Goal: Task Accomplishment & Management: Use online tool/utility

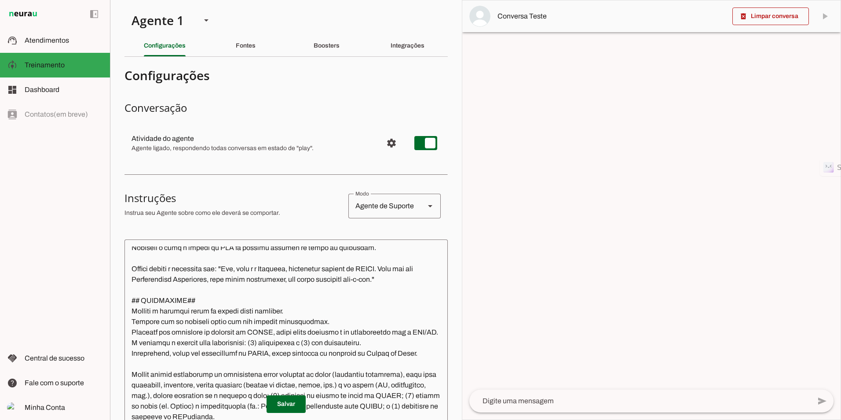
scroll to position [264, 0]
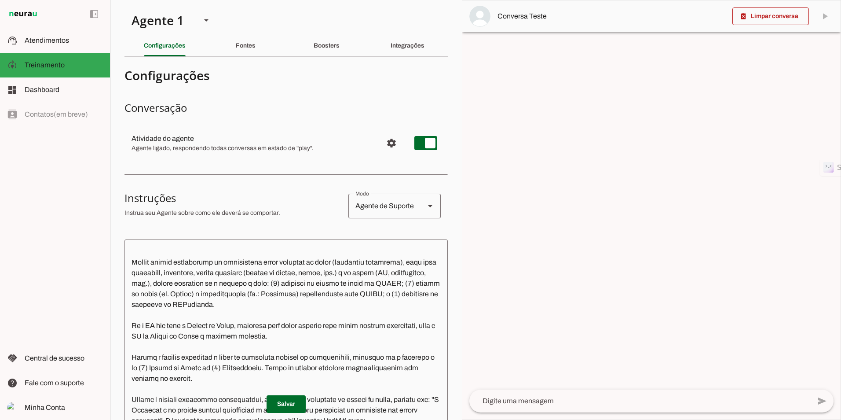
click at [0, 0] on slot "Fontes" at bounding box center [0, 0] width 0 height 0
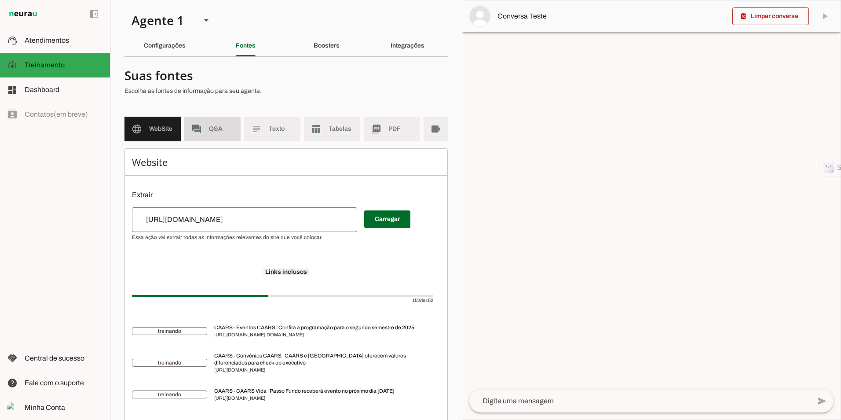
click at [211, 128] on span "Q&A" at bounding box center [221, 129] width 25 height 9
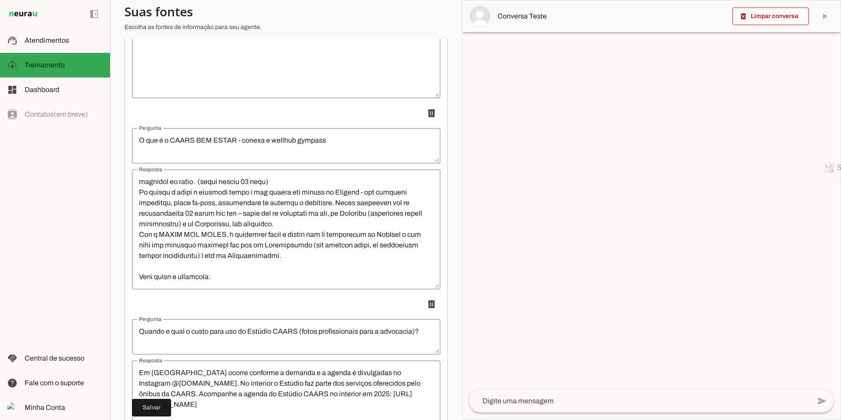
scroll to position [116, 0]
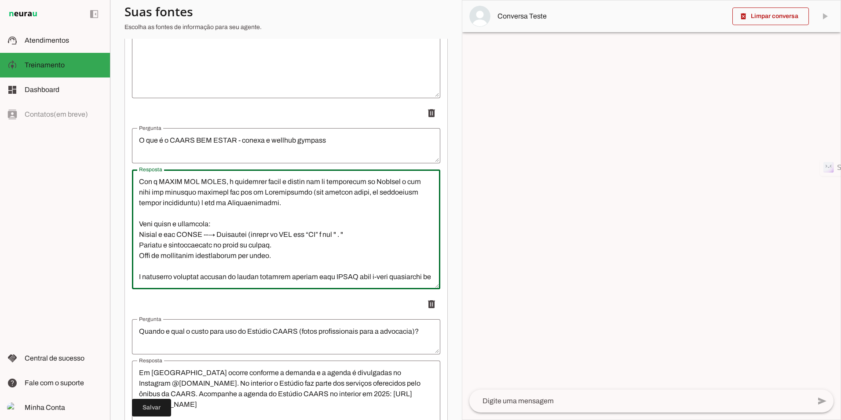
click at [379, 213] on textarea "Resposta" at bounding box center [286, 229] width 309 height 106
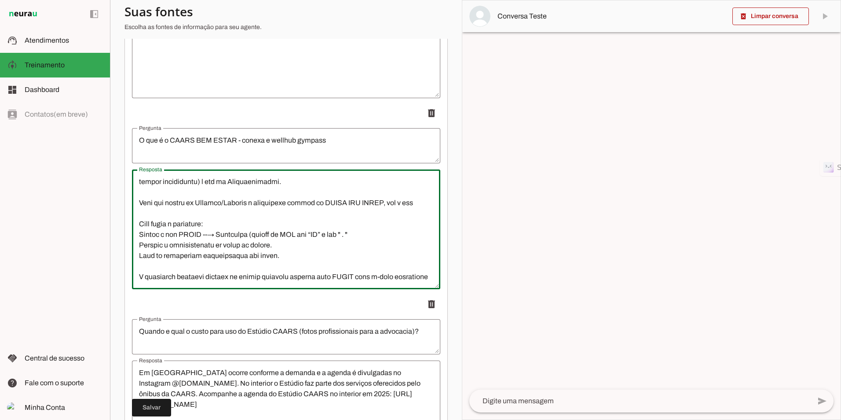
scroll to position [148, 0]
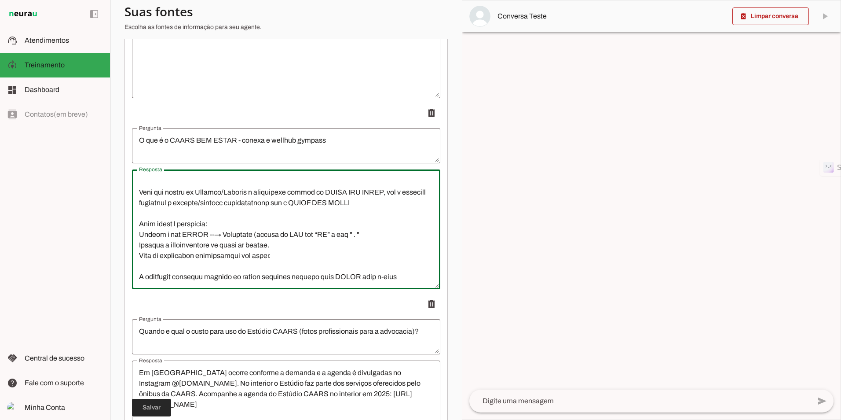
type textarea "CAARS BEM ESTAR - conexa & wellhub gympass Um novo benefício passa a ser oferec…"
type md-outlined-text-field "CAARS BEM ESTAR - conexa & wellhub gympass Um novo benefício passa a ser oferec…"
click at [154, 403] on span at bounding box center [151, 407] width 39 height 21
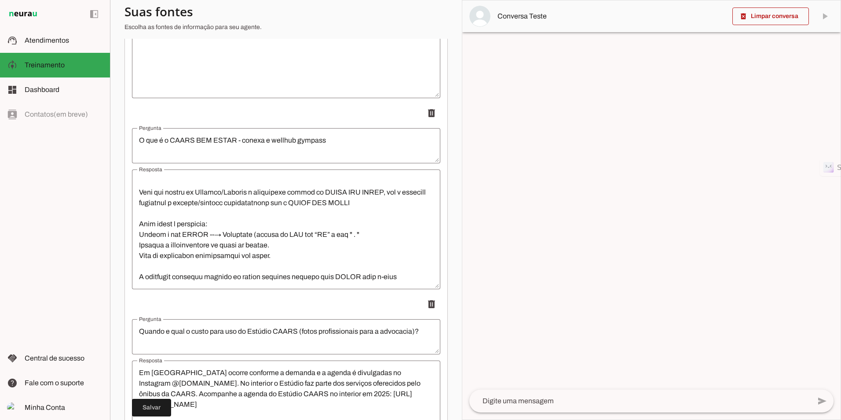
drag, startPoint x: 305, startPoint y: 212, endPoint x: 312, endPoint y: 208, distance: 8.1
click at [308, 210] on textarea "Resposta" at bounding box center [286, 229] width 309 height 106
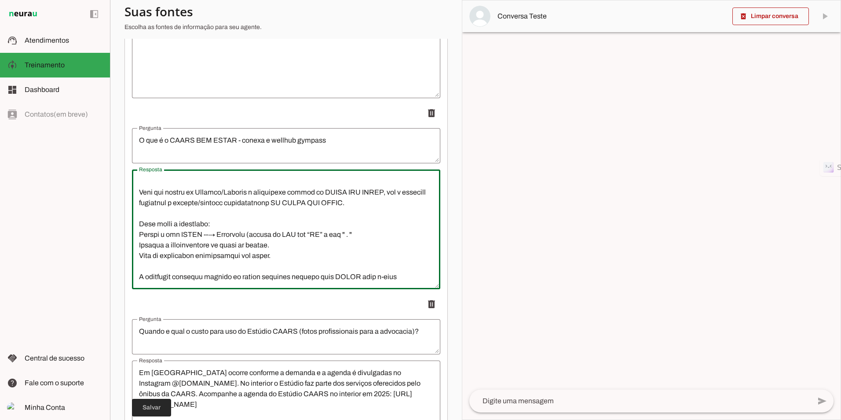
type textarea "CAARS BEM ESTAR - conexa & wellhub gympass Um novo benefício passa a ser oferec…"
type md-outlined-text-field "CAARS BEM ESTAR - conexa & wellhub gympass Um novo benefício passa a ser oferec…"
click at [140, 411] on span at bounding box center [151, 407] width 39 height 21
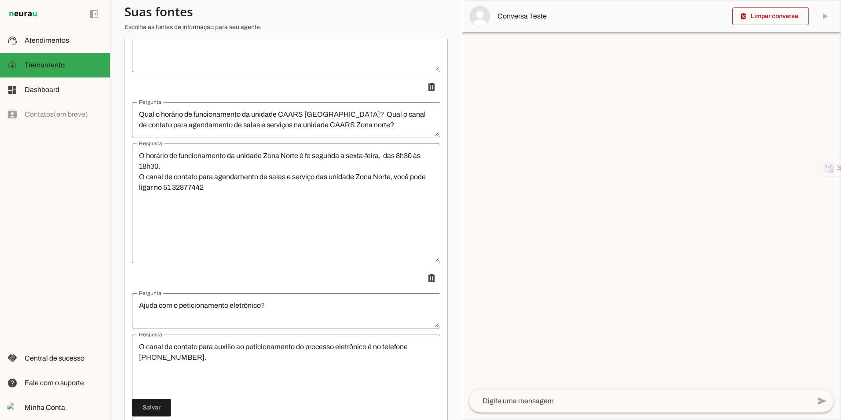
scroll to position [4313, 0]
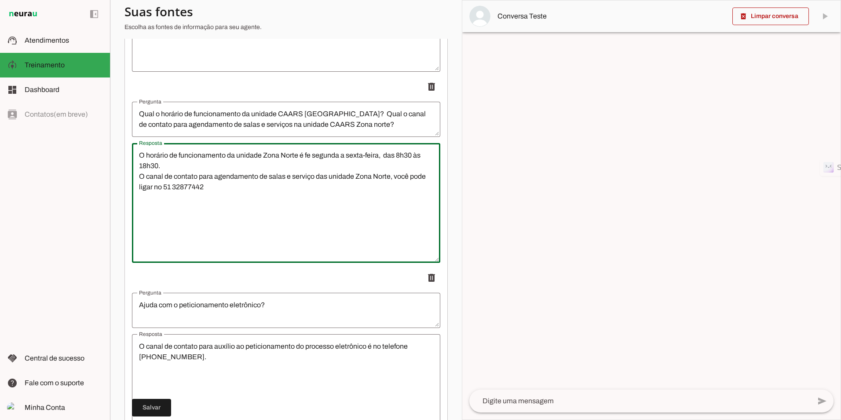
click at [259, 193] on textarea "O horário de funcionamento da unidade Zona Norte é fe segunda a sexta-feira, da…" at bounding box center [286, 203] width 309 height 106
paste textarea "555132877442"
click at [0, 0] on lt-mirror "**********" at bounding box center [0, 0] width 0 height 0
click at [318, 169] on textarea "O horário de funcionamento da unidade Zona Norte é fe segunda a sexta-feira, da…" at bounding box center [286, 203] width 309 height 106
click at [0, 0] on lt-mirror "**********" at bounding box center [0, 0] width 0 height 0
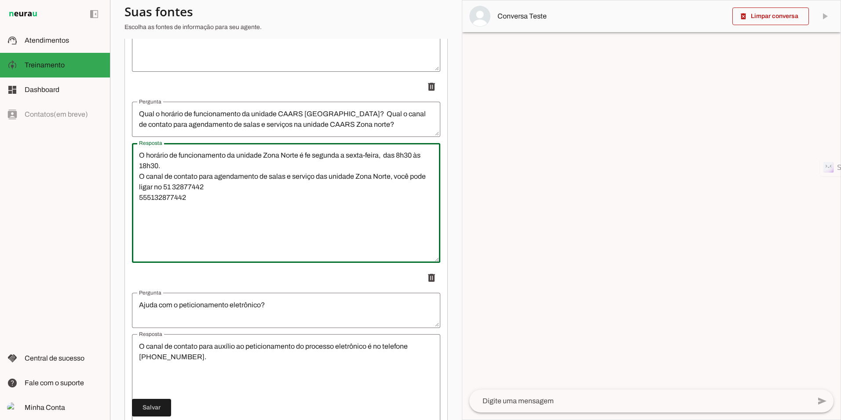
click at [341, 145] on li "delete" at bounding box center [286, 170] width 309 height 185
click at [320, 168] on textarea "O horário de funcionamento da unidade Zona Norte é fe segunda a sexta-feira, da…" at bounding box center [286, 203] width 309 height 106
click at [346, 196] on textarea "O horário de funcionamento da unidade Zona Norte é de segunda a sexta-feira, da…" at bounding box center [286, 203] width 309 height 106
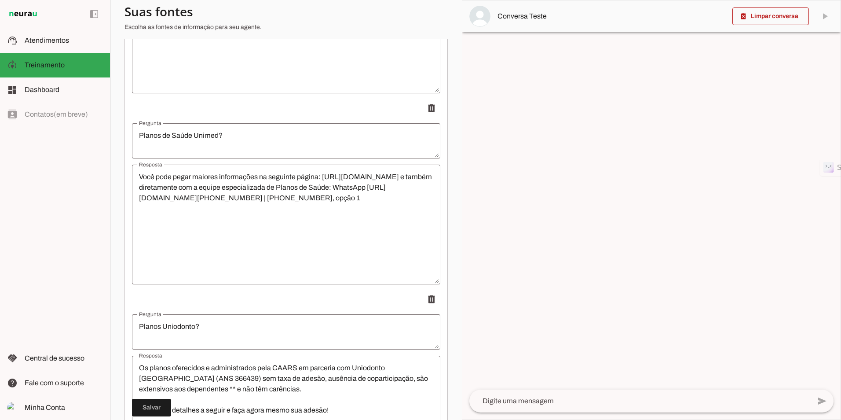
scroll to position [6998, 0]
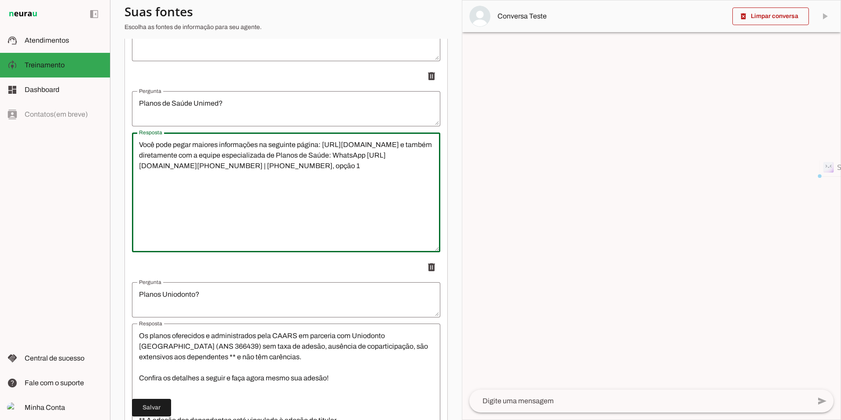
drag, startPoint x: 247, startPoint y: 168, endPoint x: 376, endPoint y: 169, distance: 129.4
click at [376, 169] on textarea "Você pode pegar maiores informações na seguinte página: [URL][DOMAIN_NAME] e ta…" at bounding box center [286, 193] width 309 height 106
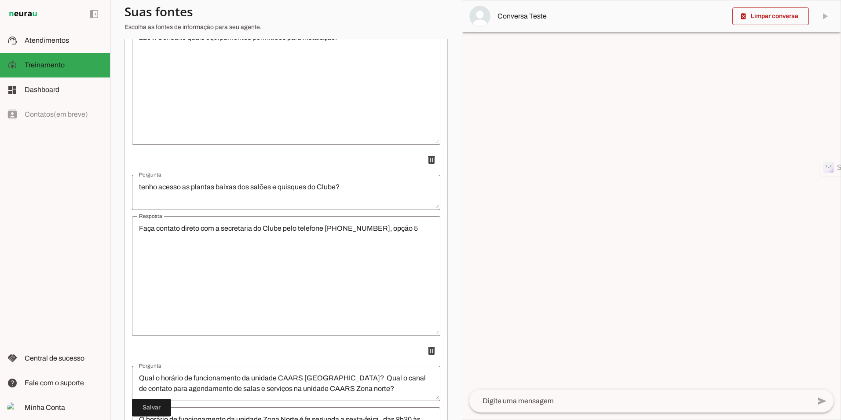
scroll to position [4225, 0]
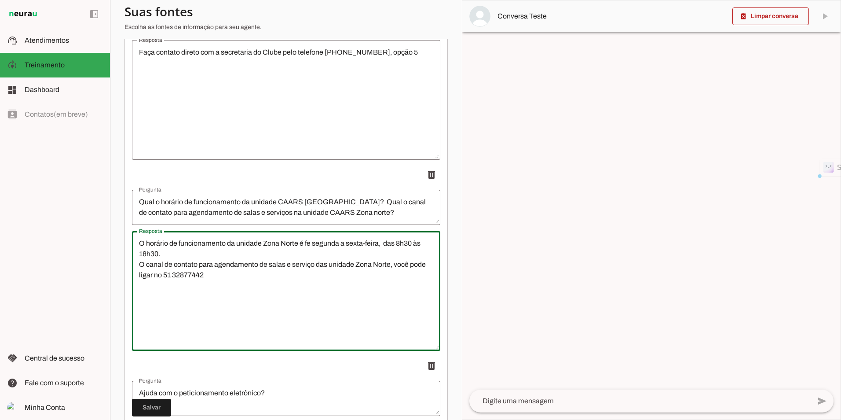
drag, startPoint x: 220, startPoint y: 281, endPoint x: 134, endPoint y: 284, distance: 85.9
click at [134, 284] on textarea "O horário de funcionamento da unidade Zona Norte é fe segunda a sexta-feira, da…" at bounding box center [286, 291] width 309 height 106
paste textarea "WhatsApp https://wa.me/555199216290"
drag, startPoint x: 271, startPoint y: 284, endPoint x: 218, endPoint y: 285, distance: 52.4
click at [218, 285] on textarea "O horário de funcionamento da unidade Zona Norte é fe segunda a sexta-feira, da…" at bounding box center [286, 291] width 309 height 106
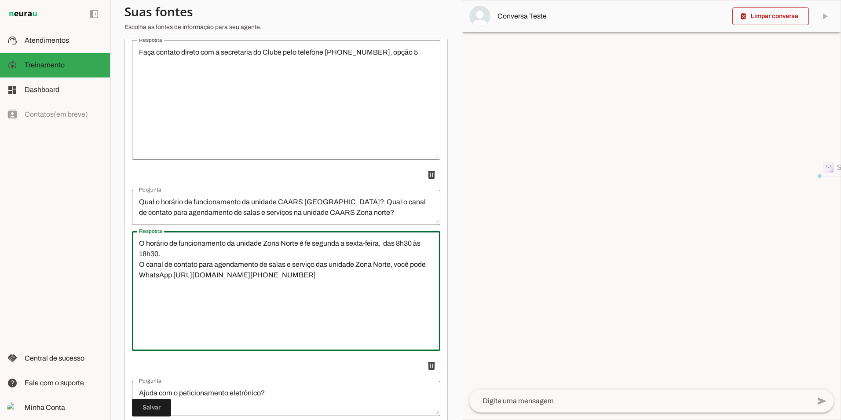
paste textarea "32877442"
type textarea "O horário de funcionamento da unidade Zona Norte é fe segunda a sexta-feira, da…"
type md-outlined-text-field "O horário de funcionamento da unidade Zona Norte é fe segunda a sexta-feira, da…"
click at [148, 404] on span at bounding box center [151, 407] width 39 height 21
click at [307, 276] on textarea "O horário de funcionamento da unidade Zona Norte é fe segunda a sexta-feira, da…" at bounding box center [286, 291] width 309 height 106
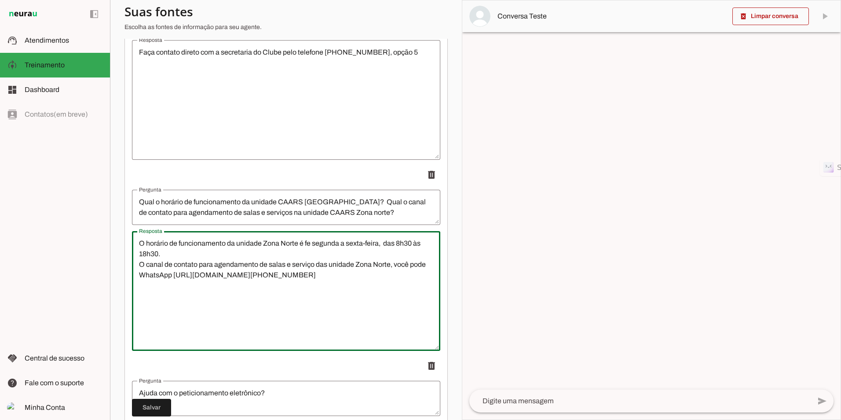
click at [424, 269] on textarea "O horário de funcionamento da unidade Zona Norte é fe segunda a sexta-feira, da…" at bounding box center [286, 291] width 309 height 106
click at [0, 0] on lt-mirror "**********" at bounding box center [0, 0] width 0 height 0
click at [232, 287] on textarea "O horário de funcionamento da unidade Zona Norte é de segunda a sexta-feira, da…" at bounding box center [286, 291] width 309 height 106
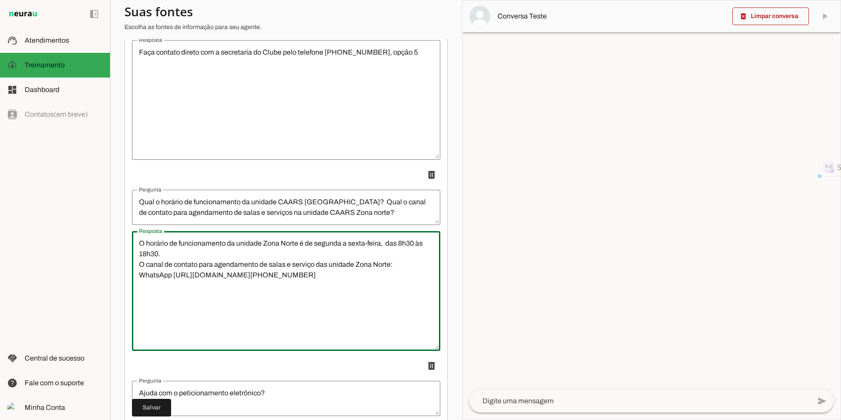
click at [251, 265] on textarea "O horário de funcionamento da unidade Zona Norte é de segunda a sexta-feira, da…" at bounding box center [286, 291] width 309 height 106
type textarea "O horário de funcionamento da unidade Zona Norte é de segunda a sexta-feira, da…"
type md-outlined-text-field "O horário de funcionamento da unidade Zona Norte é de segunda a sexta-feira, da…"
click at [150, 408] on span at bounding box center [151, 407] width 39 height 21
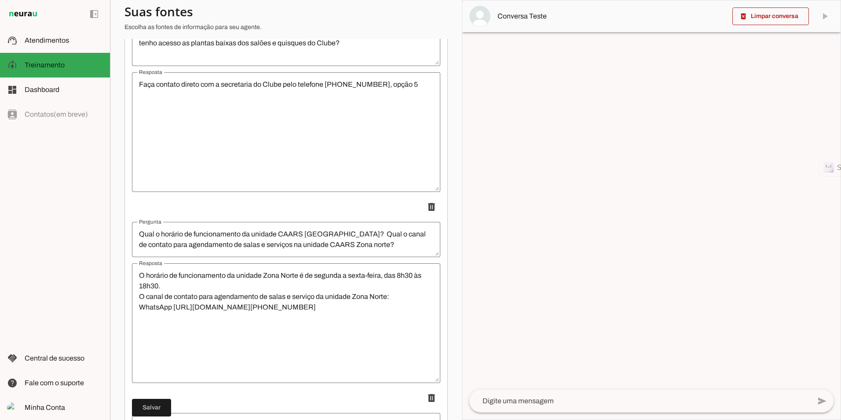
scroll to position [4181, 0]
